Goal: Obtain resource: Obtain resource

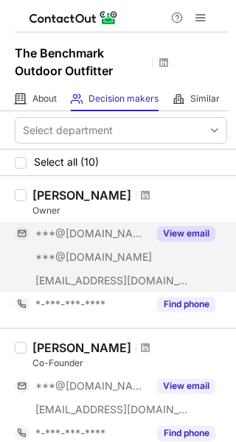
click at [172, 238] on button "View email" at bounding box center [186, 233] width 58 height 15
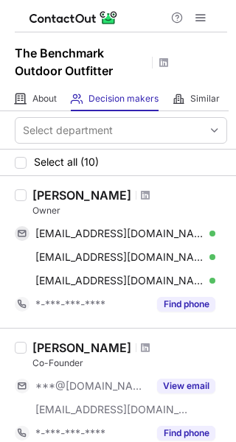
drag, startPoint x: 130, startPoint y: 189, endPoint x: 32, endPoint y: 187, distance: 98.7
click at [32, 188] on div "[PERSON_NAME] Owner [EMAIL_ADDRESS][DOMAIN_NAME] Verified Copy [EMAIL_ADDRESS][…" at bounding box center [127, 252] width 200 height 128
copy div "[PERSON_NAME]"
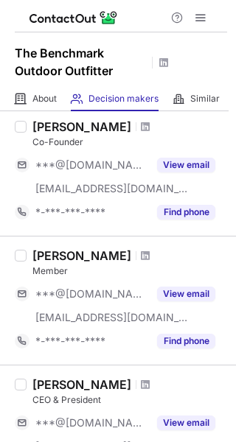
scroll to position [147, 0]
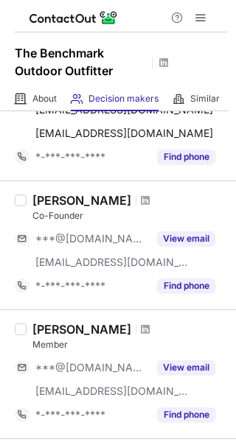
drag, startPoint x: 136, startPoint y: 203, endPoint x: 35, endPoint y: 204, distance: 100.2
click at [35, 204] on div "[PERSON_NAME]" at bounding box center [129, 200] width 194 height 15
copy div "[PERSON_NAME]"
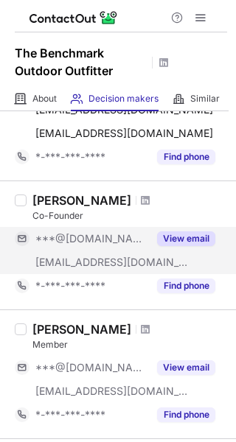
drag, startPoint x: 179, startPoint y: 236, endPoint x: 175, endPoint y: 250, distance: 14.7
click at [179, 237] on button "View email" at bounding box center [186, 238] width 58 height 15
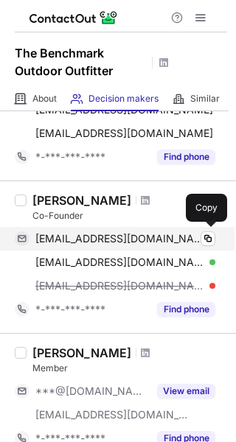
click at [200, 232] on div "tbarnhouse@gmail.com Verified" at bounding box center [125, 238] width 180 height 13
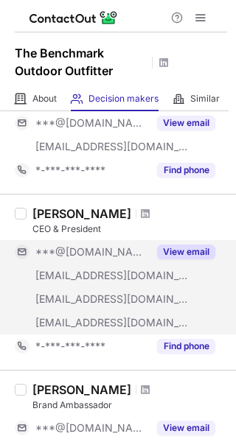
scroll to position [368, 0]
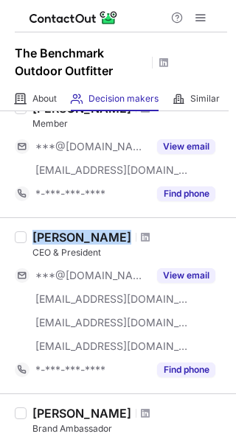
drag, startPoint x: 105, startPoint y: 234, endPoint x: 28, endPoint y: 227, distance: 77.0
click at [28, 227] on div "Jason Smith CEO & President ***@gmail.com ***@bellsouth.net ***@conair.com ***@…" at bounding box center [118, 305] width 236 height 176
copy div "[PERSON_NAME]"
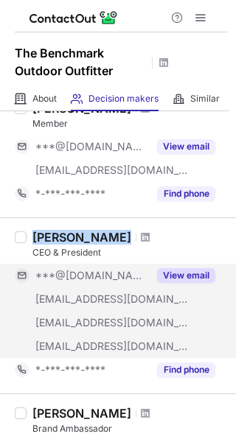
click at [190, 278] on button "View email" at bounding box center [186, 275] width 58 height 15
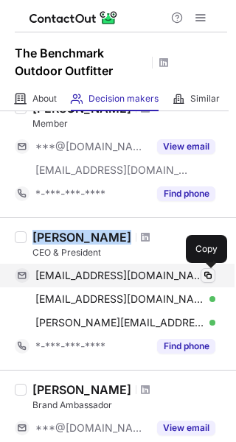
click at [206, 274] on span at bounding box center [208, 276] width 12 height 12
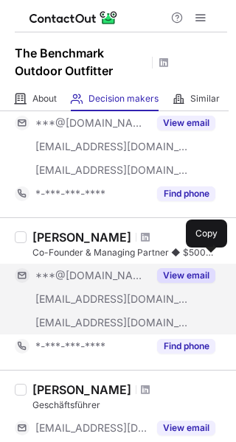
scroll to position [737, 0]
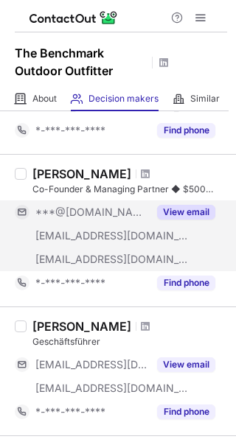
click at [166, 206] on button "View email" at bounding box center [186, 212] width 58 height 15
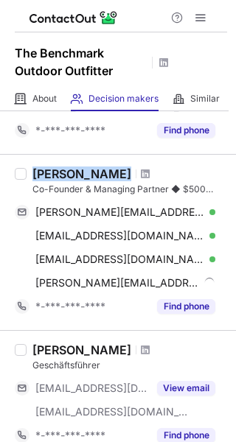
drag, startPoint x: 116, startPoint y: 173, endPoint x: 35, endPoint y: 169, distance: 81.9
click at [35, 169] on div "Curt Schaefer" at bounding box center [129, 173] width 194 height 15
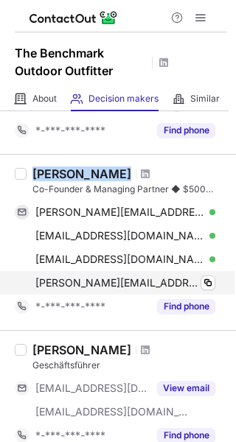
copy div "Curt Schaefer"
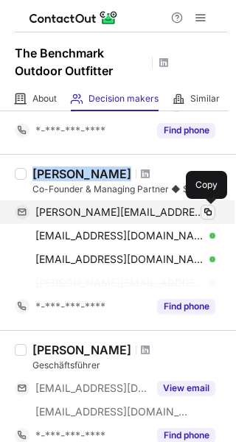
click at [204, 208] on span at bounding box center [208, 212] width 12 height 12
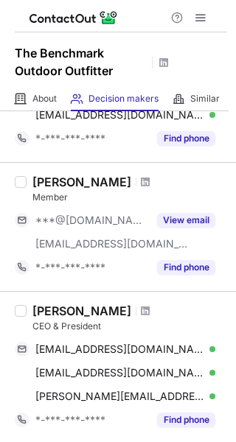
scroll to position [0, 0]
